Goal: Complete application form

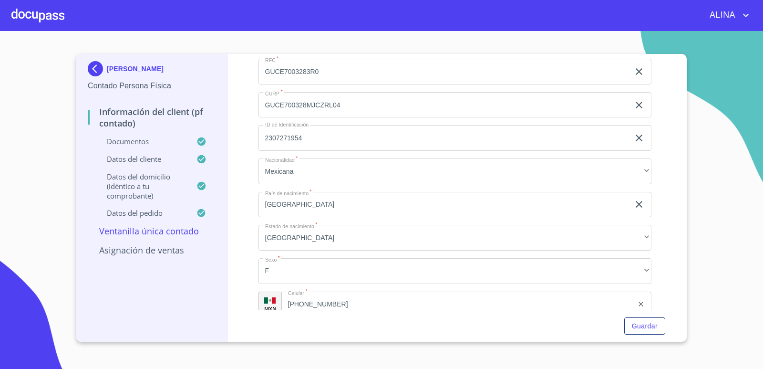
scroll to position [1956, 0]
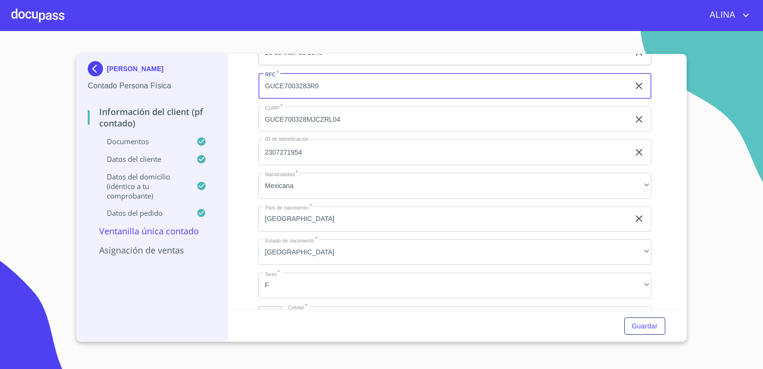
drag, startPoint x: 264, startPoint y: 88, endPoint x: 323, endPoint y: 90, distance: 59.2
click at [323, 90] on input "GUCE7003283R0" at bounding box center [445, 86] width 372 height 26
drag, startPoint x: 261, startPoint y: 86, endPoint x: 321, endPoint y: 85, distance: 59.6
click at [321, 85] on input "GUCE7003283R0" at bounding box center [445, 86] width 372 height 26
click at [664, 171] on div "Información del Client (PF contado) Documentos Documento de identificación.   *…" at bounding box center [455, 182] width 455 height 256
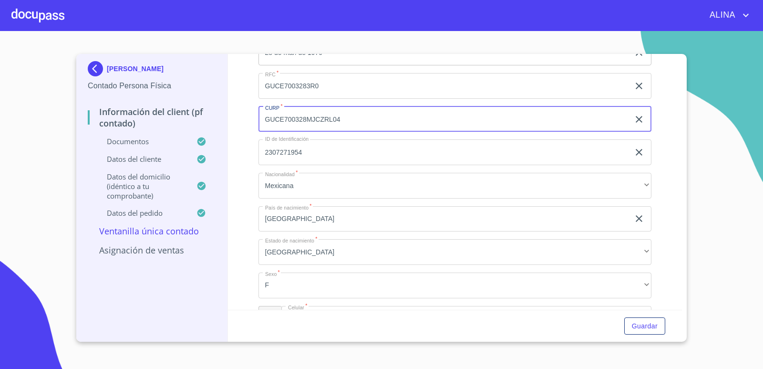
drag, startPoint x: 262, startPoint y: 119, endPoint x: 345, endPoint y: 120, distance: 82.5
click at [345, 120] on input "GUCE700328MJCZRL04" at bounding box center [445, 119] width 372 height 26
